Goal: Book appointment/travel/reservation

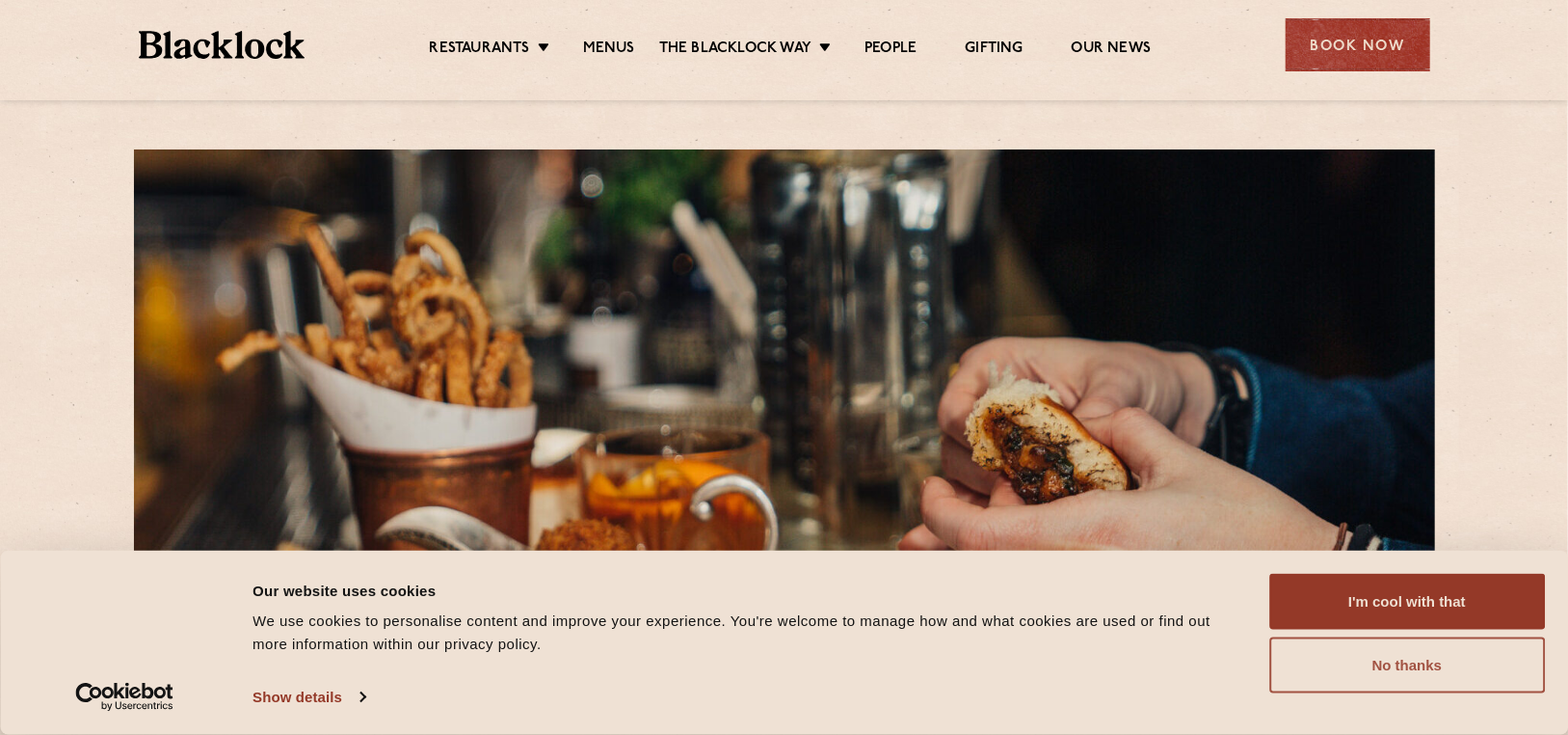
click at [1397, 667] on button "No thanks" at bounding box center [1407, 666] width 276 height 56
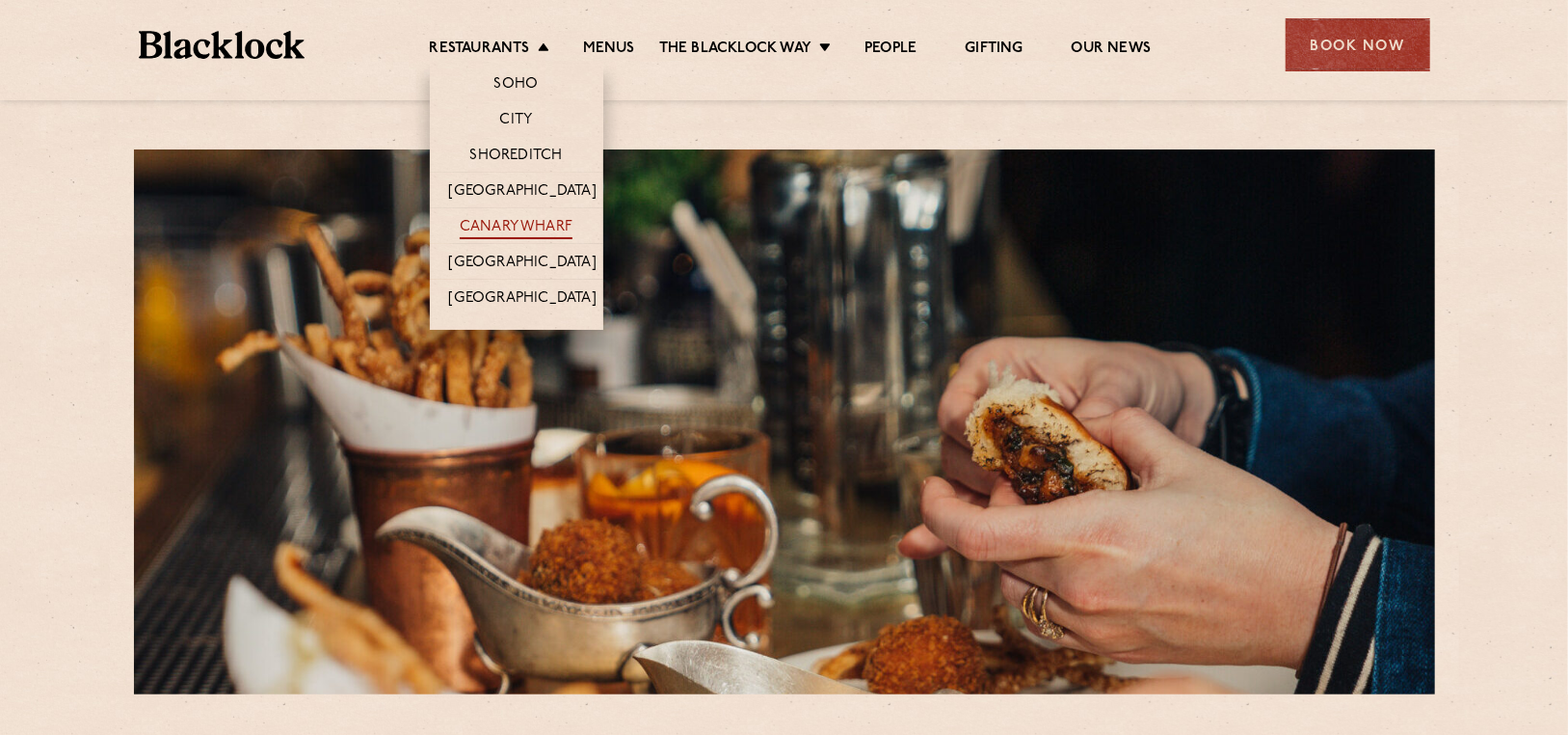
click at [490, 222] on link "Canary Wharf" at bounding box center [516, 228] width 113 height 21
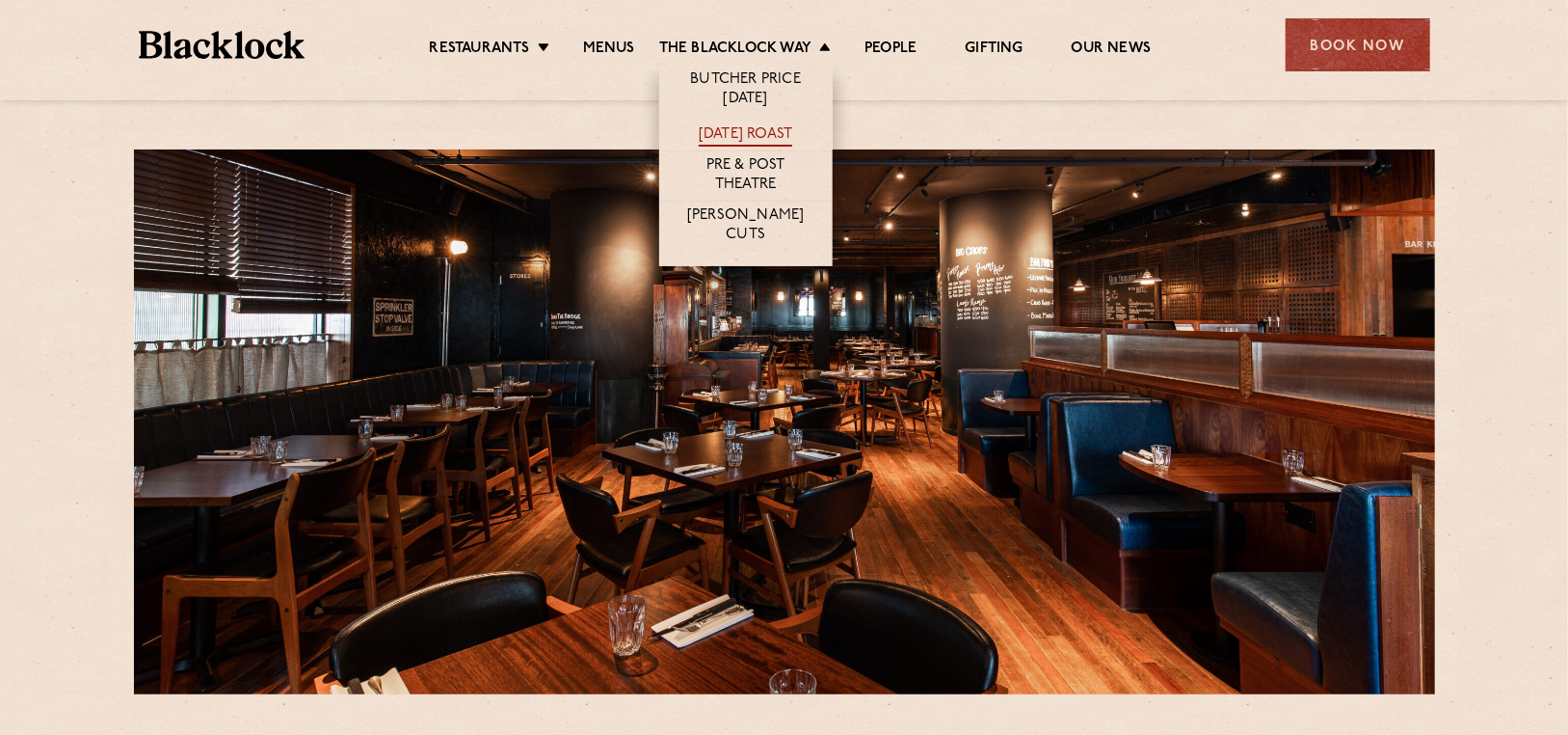
click at [766, 135] on link "[DATE] Roast" at bounding box center [746, 135] width 94 height 21
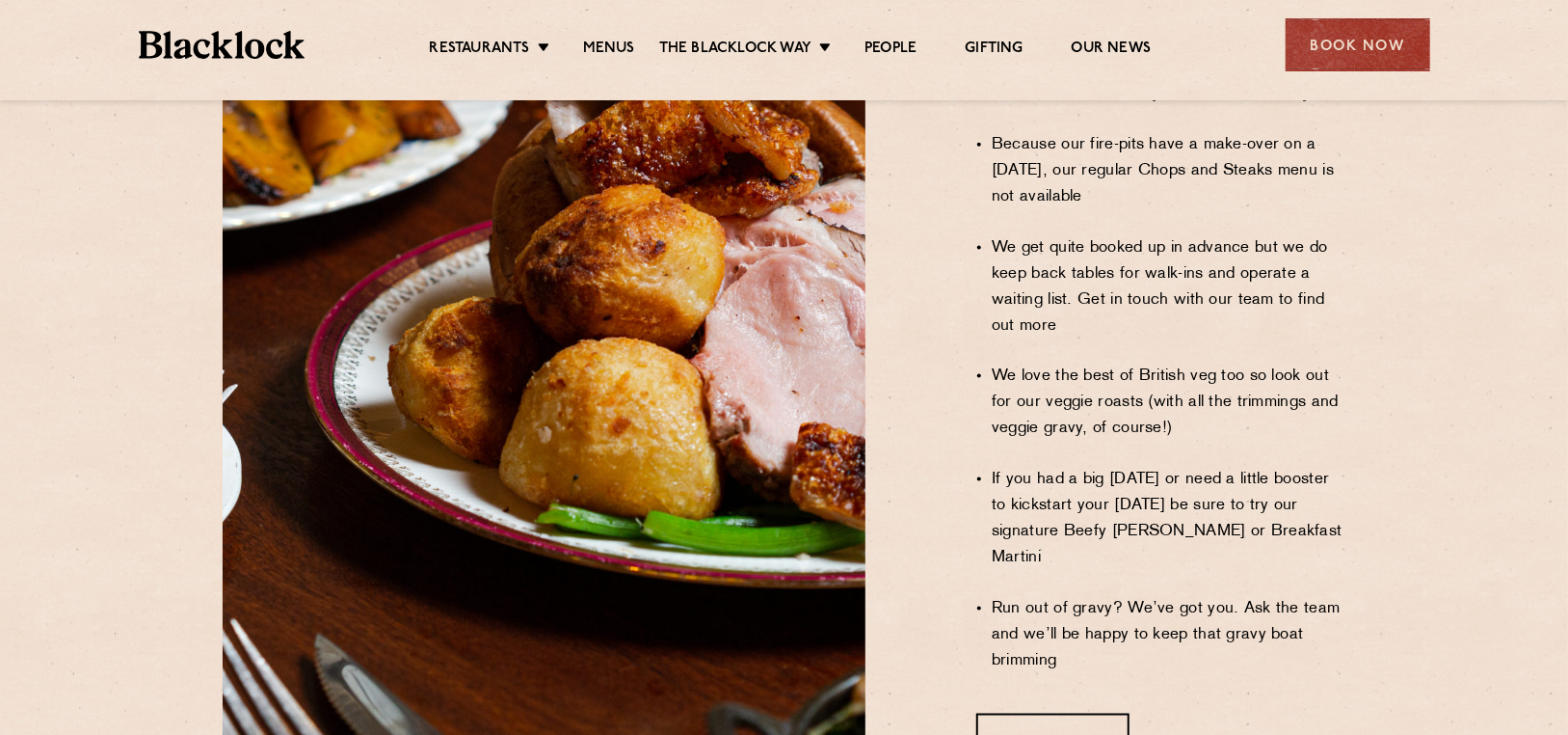
scroll to position [1565, 0]
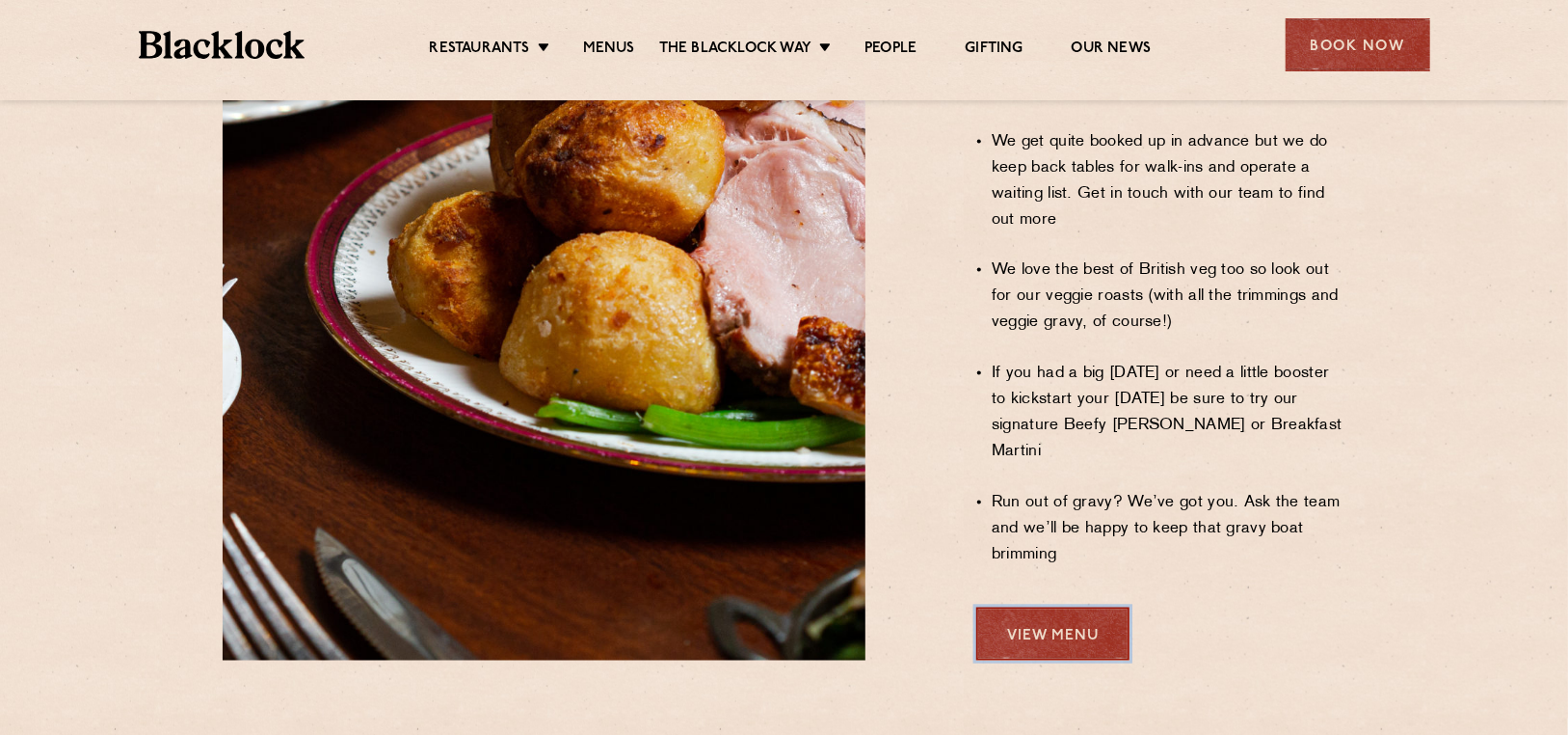
click at [1040, 608] on link "View Menu" at bounding box center [1052, 634] width 153 height 53
